Goal: Task Accomplishment & Management: Complete application form

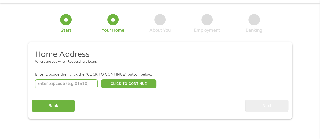
scroll to position [25, 0]
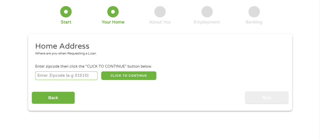
click at [80, 76] on input "number" at bounding box center [66, 76] width 62 height 9
type input "85142"
select select "[US_STATE]"
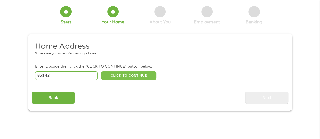
click at [121, 78] on button "CLICK TO CONTINUE" at bounding box center [128, 76] width 55 height 9
type input "85142"
type input "Queen Creek"
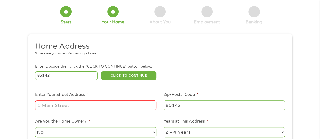
click at [91, 106] on input "Enter Your Street Address *" at bounding box center [95, 106] width 121 height 10
type input "[STREET_ADDRESS]"
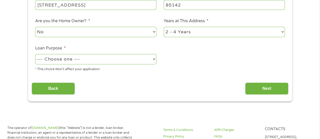
scroll to position [126, 0]
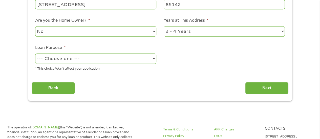
click at [137, 58] on select "--- Choose one --- Pay Bills Debt Consolidation Home Improvement Major Purchase…" at bounding box center [95, 59] width 121 height 10
select select "other"
click at [35, 54] on select "--- Choose one --- Pay Bills Debt Consolidation Home Improvement Major Purchase…" at bounding box center [95, 59] width 121 height 10
click at [262, 92] on input "Next" at bounding box center [266, 88] width 43 height 12
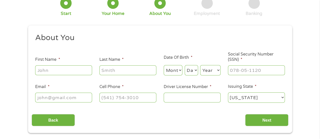
scroll to position [51, 0]
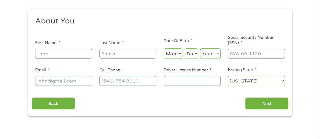
click at [77, 54] on input "First Name *" at bounding box center [63, 54] width 57 height 10
type input "Savannah"
type input "[PERSON_NAME]"
type input "[EMAIL_ADDRESS][DOMAIN_NAME]"
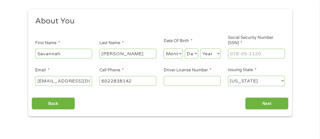
type input "[PHONE_NUMBER]"
click at [176, 53] on select "Month 1 2 3 4 5 6 7 8 9 10 11 12" at bounding box center [173, 54] width 19 height 10
select select "12"
click at [164, 49] on select "Month 1 2 3 4 5 6 7 8 9 10 11 12" at bounding box center [173, 54] width 19 height 10
click at [194, 54] on select "Day 1 2 3 4 5 6 7 8 9 10 11 12 13 14 15 16 17 18 19 20 21 22 23 24 25 26 27 28 …" at bounding box center [191, 54] width 13 height 10
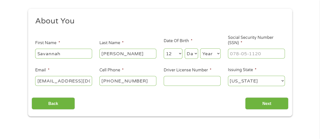
select select "28"
click at [185, 49] on select "Day 1 2 3 4 5 6 7 8 9 10 11 12 13 14 15 16 17 18 19 20 21 22 23 24 25 26 27 28 …" at bounding box center [191, 54] width 13 height 10
click at [211, 51] on select "Year [DATE] 2006 2005 2004 2003 2002 2001 2000 1999 1998 1997 1996 1995 1994 19…" at bounding box center [210, 54] width 20 height 10
select select "1998"
click at [200, 49] on select "Year [DATE] 2006 2005 2004 2003 2002 2001 2000 1999 1998 1997 1996 1995 1994 19…" at bounding box center [210, 54] width 20 height 10
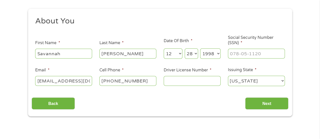
click at [197, 78] on input "Driver License Number *" at bounding box center [192, 81] width 57 height 10
type input "D10170445"
click at [261, 53] on input "___-__-____" at bounding box center [256, 54] width 57 height 10
type input "601-85-9797"
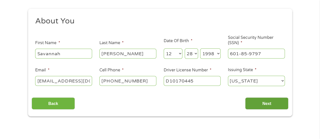
click at [265, 105] on input "Next" at bounding box center [266, 104] width 43 height 12
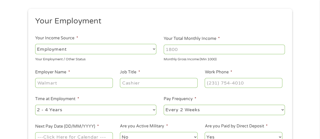
click at [195, 51] on input "Your Total Monthly Income *" at bounding box center [224, 50] width 121 height 10
type input "3500"
click at [78, 80] on input "Employer Name *" at bounding box center [73, 83] width 77 height 10
type input "[PERSON_NAME] Farms"
click at [146, 83] on input "Job Title *" at bounding box center [158, 83] width 77 height 10
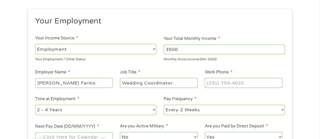
type input "Wedding Coordinator"
click at [232, 82] on input "(___) ___-____" at bounding box center [243, 83] width 77 height 10
drag, startPoint x: 252, startPoint y: 85, endPoint x: 229, endPoint y: 82, distance: 22.9
click at [230, 83] on input "(___) ___-6027" at bounding box center [243, 83] width 77 height 10
click at [207, 83] on input "(___) ___-____" at bounding box center [243, 83] width 77 height 10
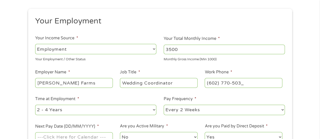
type input "[PHONE_NUMBER]"
click at [178, 118] on ul "Your Employment Your Income Source * --- Choose one --- Employment [DEMOGRAPHIC…" at bounding box center [160, 81] width 257 height 131
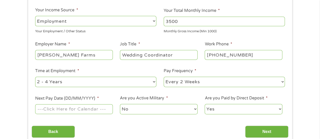
scroll to position [126, 0]
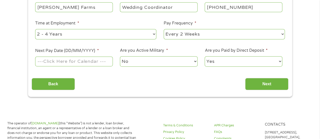
click at [80, 61] on input "Next Pay Date (DD/MM/YYYY) *" at bounding box center [73, 62] width 77 height 10
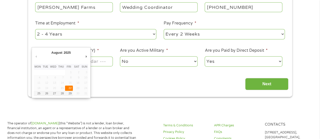
type input "[DATE]"
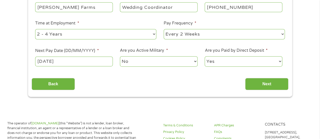
click at [164, 59] on select "No Yes" at bounding box center [158, 61] width 77 height 10
click at [120, 56] on select "No Yes" at bounding box center [158, 61] width 77 height 10
click at [231, 62] on select "Yes No" at bounding box center [243, 61] width 77 height 10
click at [205, 56] on select "Yes No" at bounding box center [243, 61] width 77 height 10
click at [274, 80] on input "Next" at bounding box center [266, 84] width 43 height 12
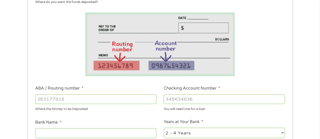
scroll to position [101, 0]
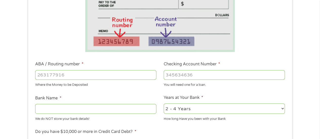
click at [79, 75] on input "ABA / Routing number *" at bounding box center [95, 75] width 121 height 10
type input "122100024"
type input "JPMORGAN CHASE BANK NA"
type input "122100024"
click at [223, 76] on input "Checking Account Number *" at bounding box center [224, 75] width 121 height 10
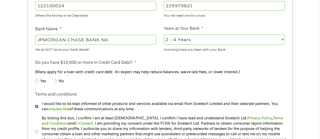
scroll to position [177, 0]
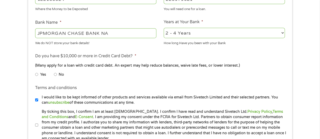
type input "225979621"
click at [58, 74] on li "No" at bounding box center [63, 75] width 18 height 10
click at [57, 74] on input "No" at bounding box center [55, 75] width 3 height 8
radio input "true"
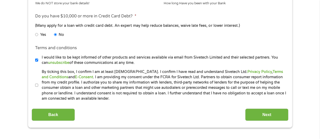
scroll to position [253, 0]
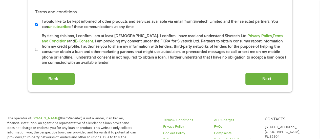
click at [37, 50] on input "By ticking this box, I confirm I am at least [DEMOGRAPHIC_DATA]. I confirm I ha…" at bounding box center [36, 50] width 3 height 8
checkbox input "true"
click at [278, 81] on input "Next" at bounding box center [266, 79] width 43 height 12
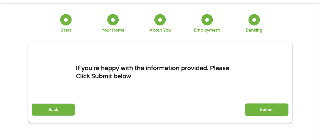
scroll to position [25, 0]
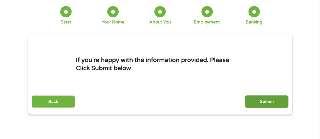
click at [266, 101] on input "Submit" at bounding box center [266, 102] width 43 height 12
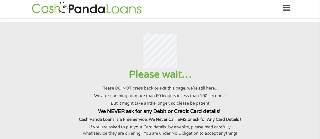
scroll to position [0, 0]
